Goal: Information Seeking & Learning: Learn about a topic

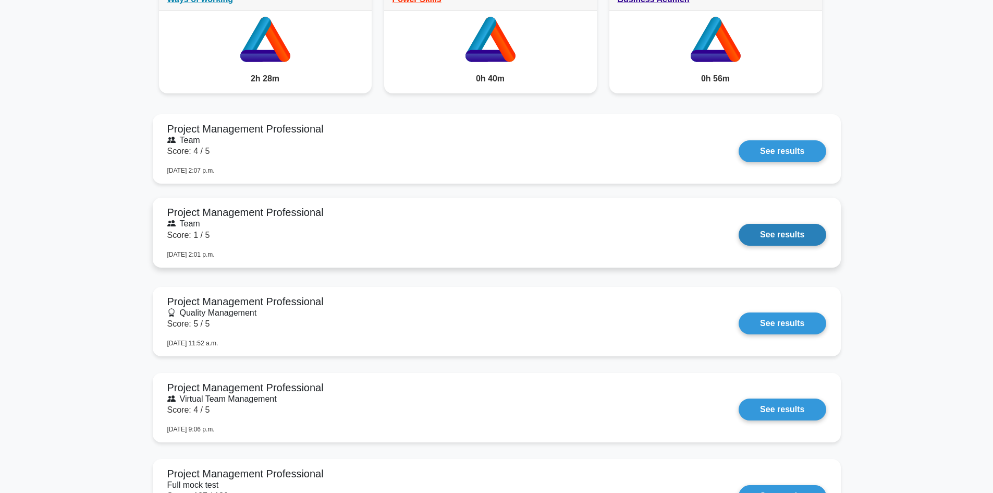
scroll to position [938, 0]
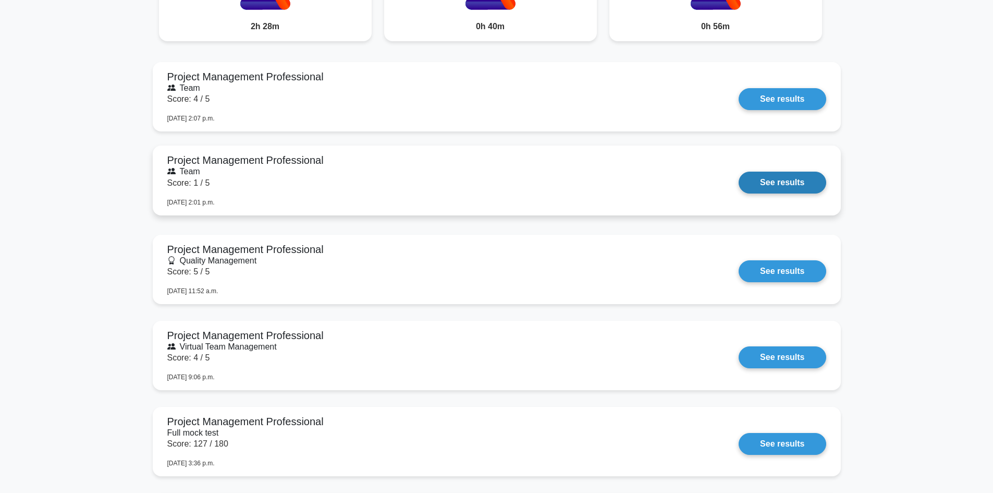
click at [796, 182] on link "See results" at bounding box center [782, 182] width 87 height 22
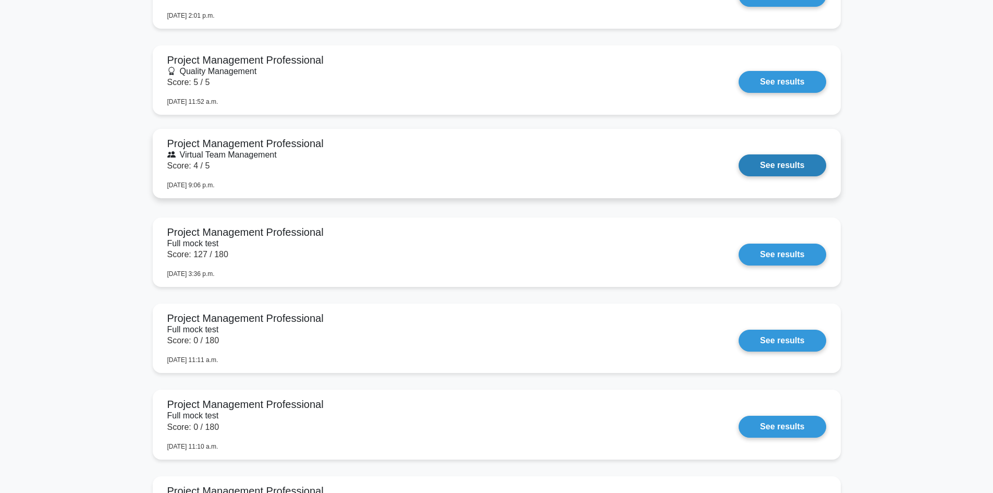
scroll to position [1199, 0]
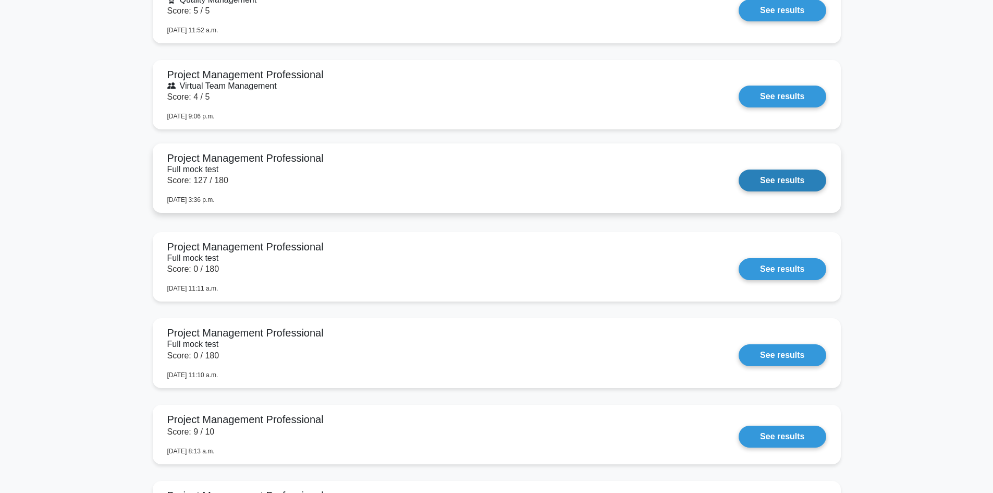
click at [767, 170] on link "See results" at bounding box center [782, 180] width 87 height 22
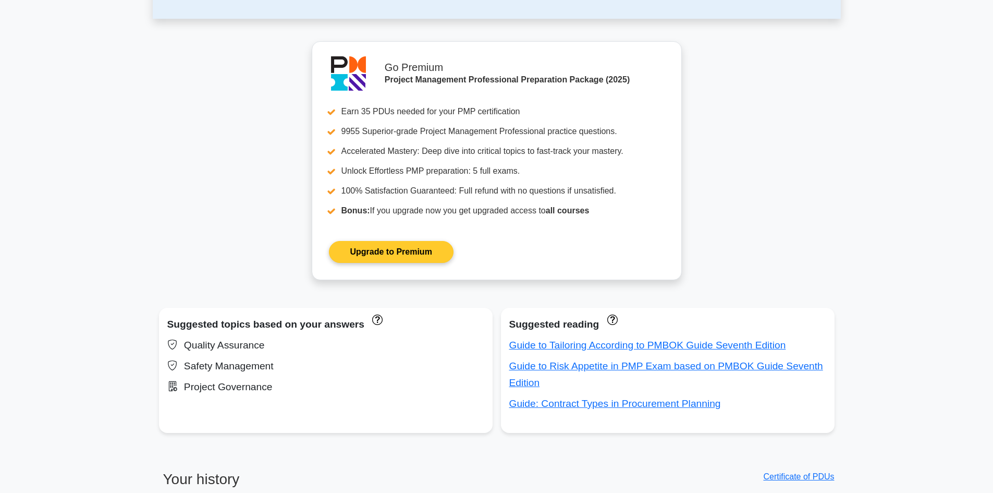
scroll to position [469, 0]
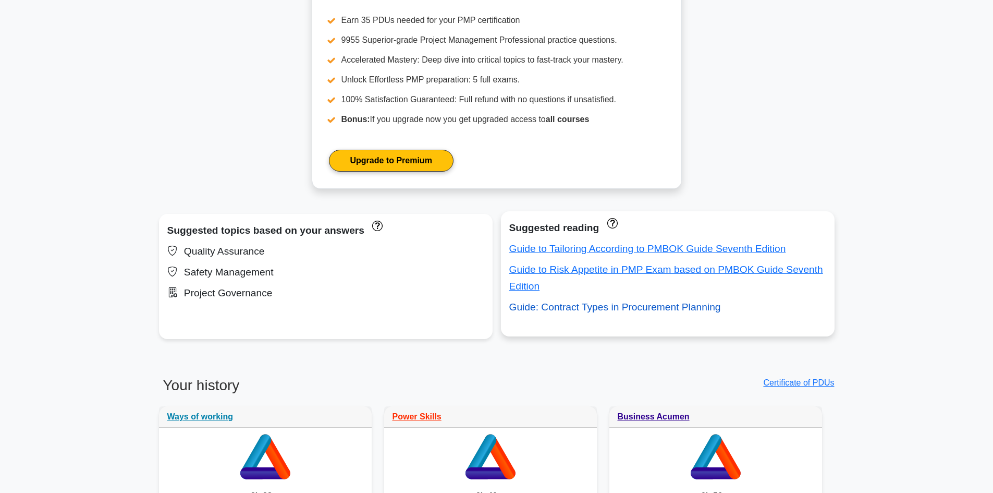
click at [597, 311] on link "Guide: Contract Types in Procurement Planning" at bounding box center [615, 306] width 212 height 11
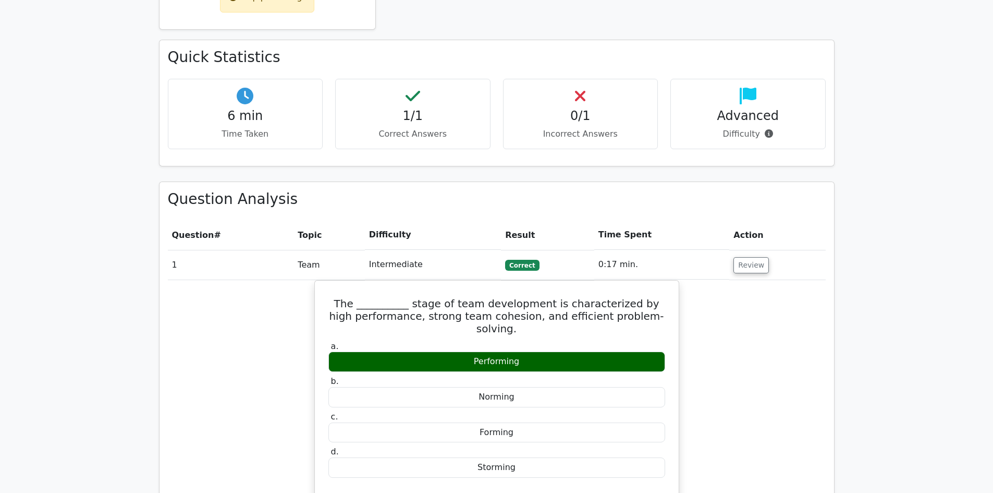
scroll to position [573, 0]
